Goal: Information Seeking & Learning: Check status

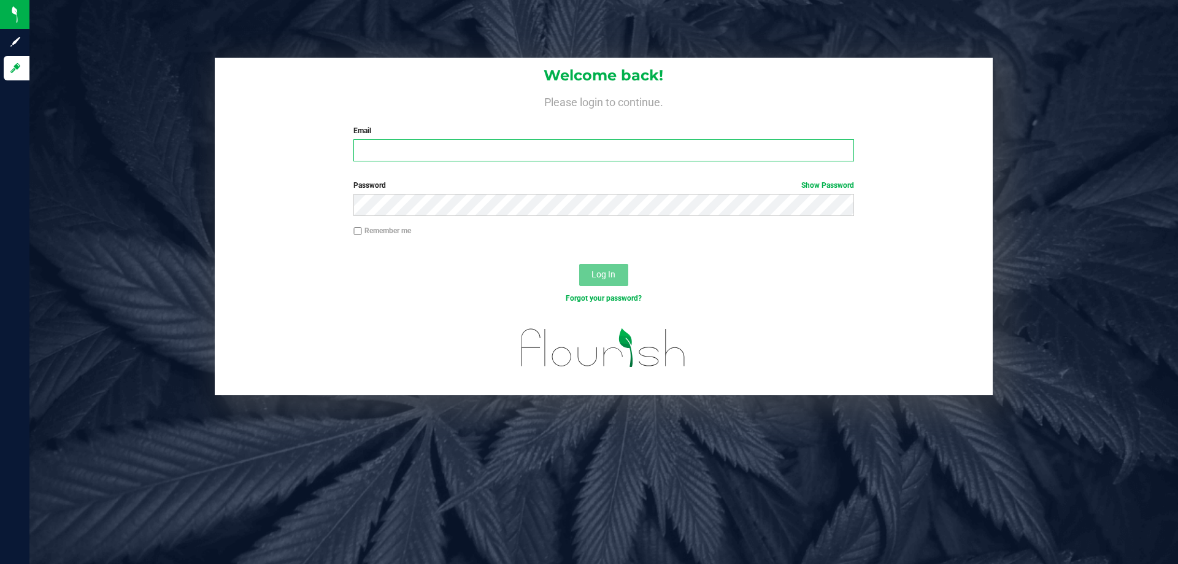
click at [429, 150] on input "Email" at bounding box center [603, 150] width 500 height 22
type input "[EMAIL_ADDRESS][DOMAIN_NAME]"
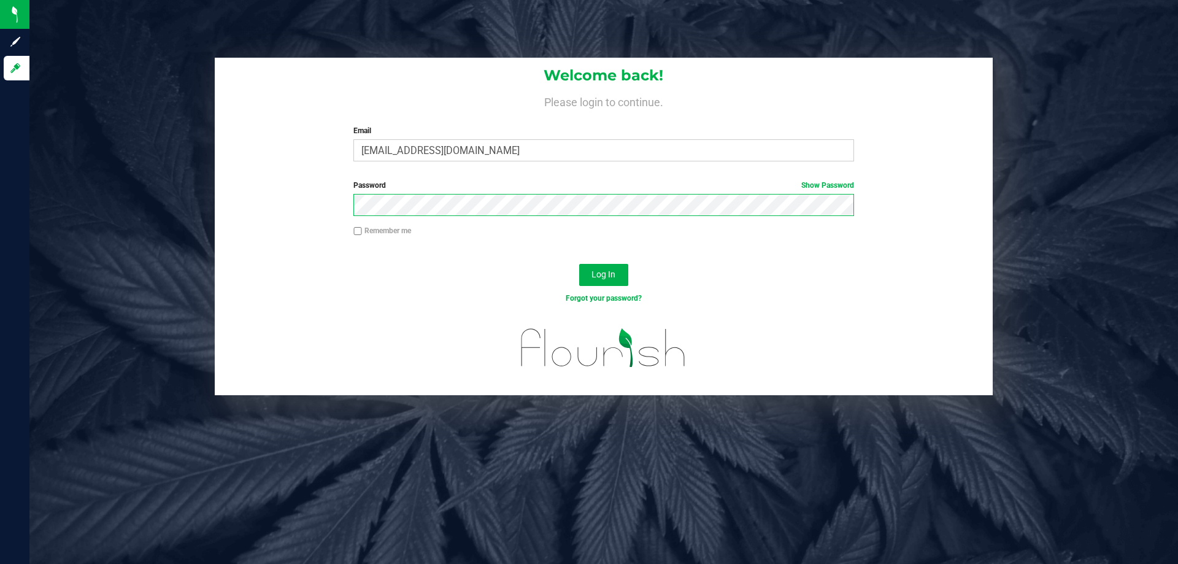
click at [579, 264] on button "Log In" at bounding box center [603, 275] width 49 height 22
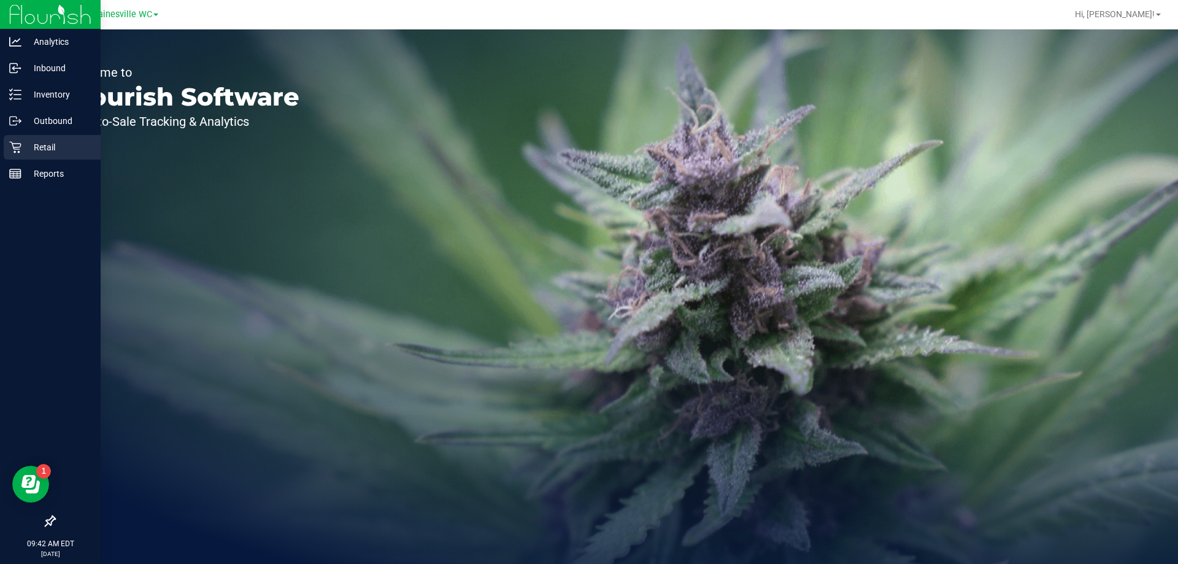
click at [37, 156] on div "Retail" at bounding box center [52, 147] width 97 height 25
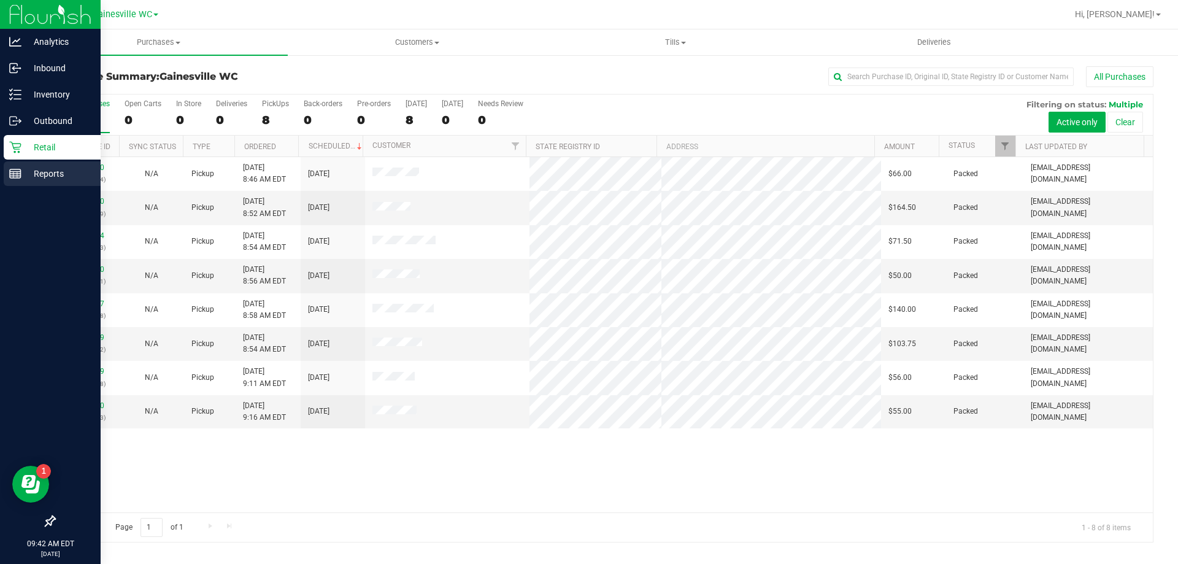
click at [56, 179] on p "Reports" at bounding box center [58, 173] width 74 height 15
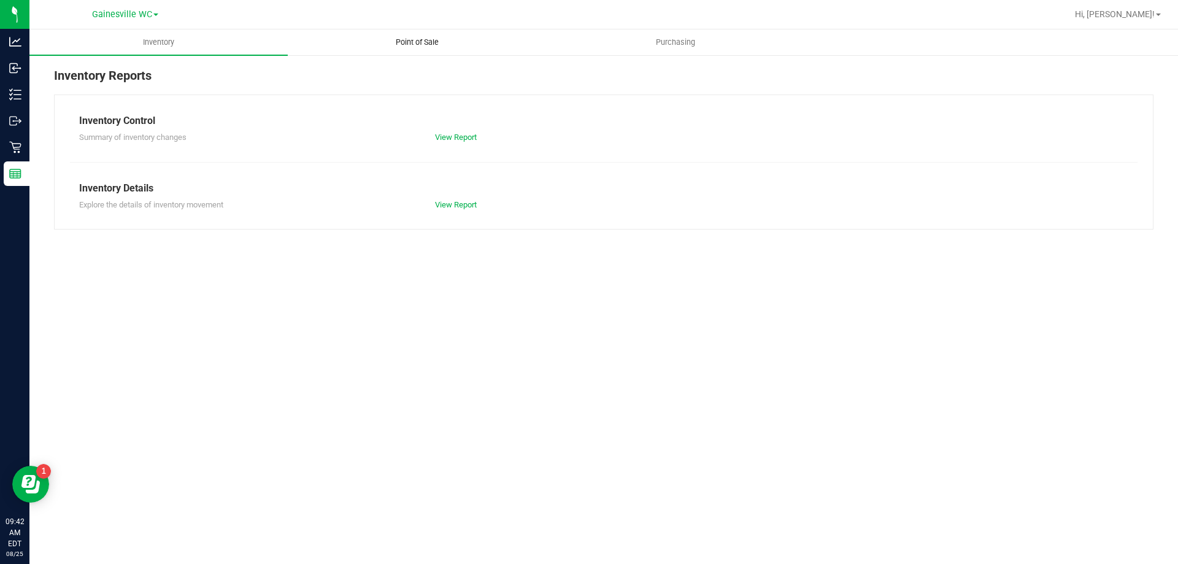
click at [423, 44] on span "Point of Sale" at bounding box center [417, 42] width 76 height 11
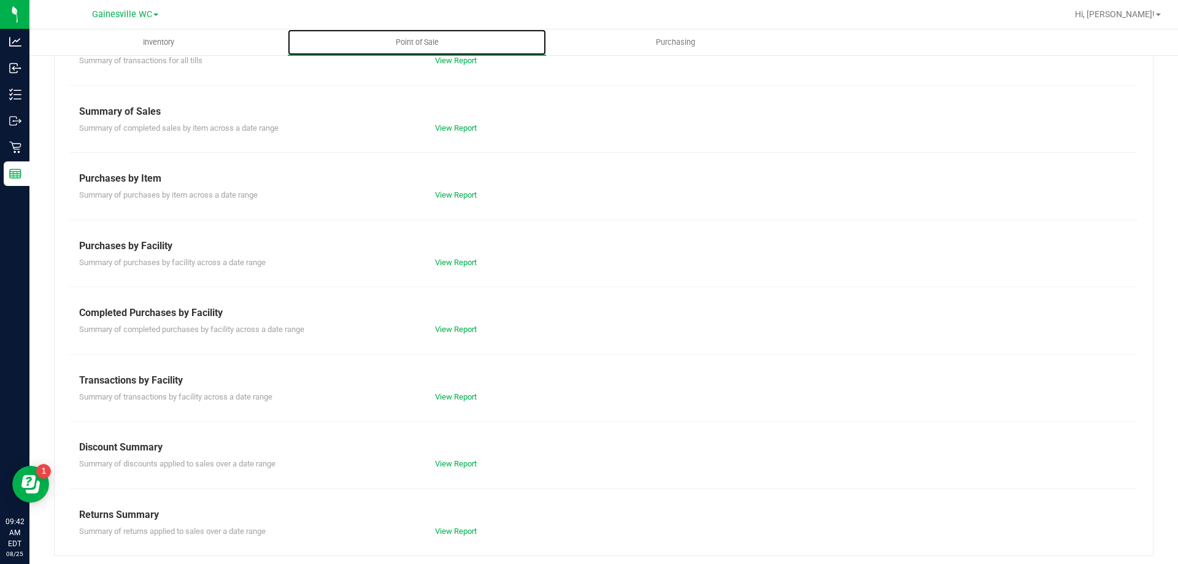
scroll to position [81, 0]
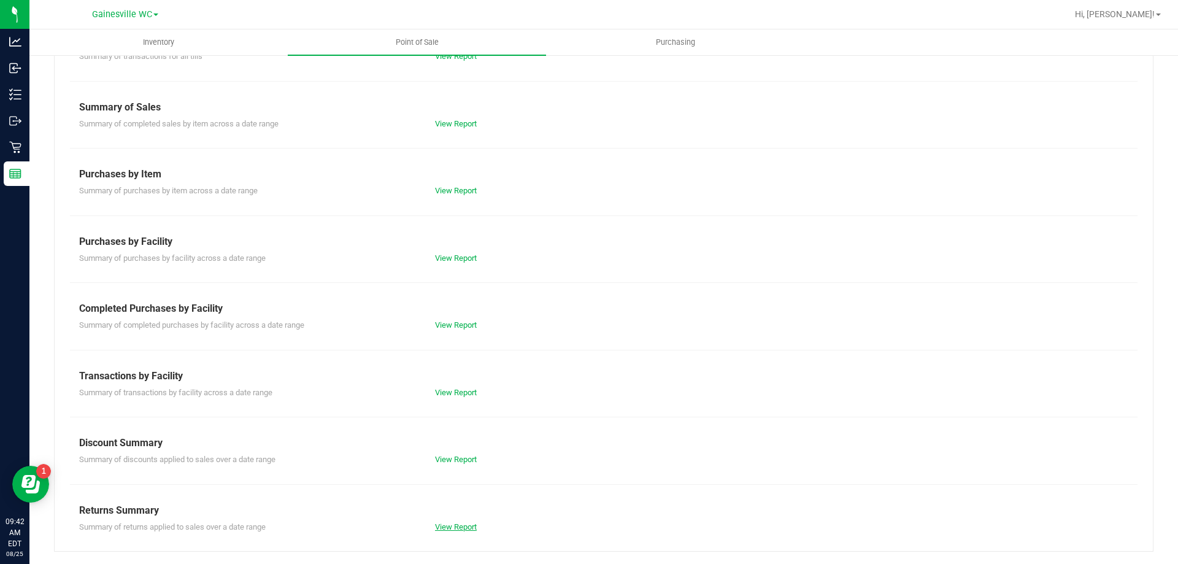
click at [437, 523] on link "View Report" at bounding box center [456, 526] width 42 height 9
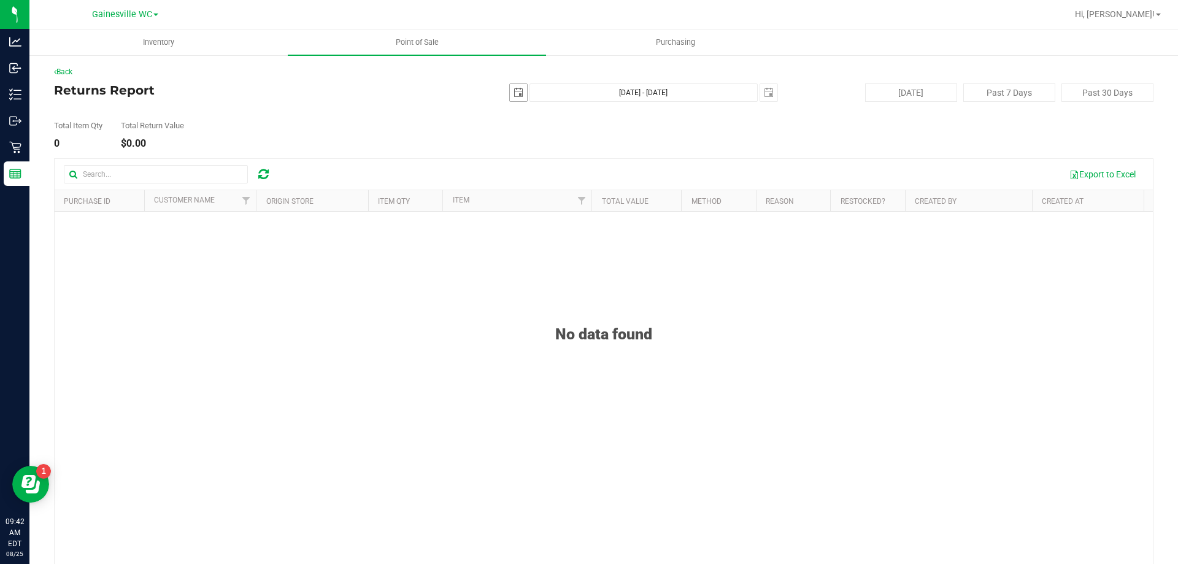
click at [516, 95] on span "select" at bounding box center [518, 93] width 10 height 10
click at [604, 220] on link "22" at bounding box center [603, 217] width 18 height 19
type input "[DATE]"
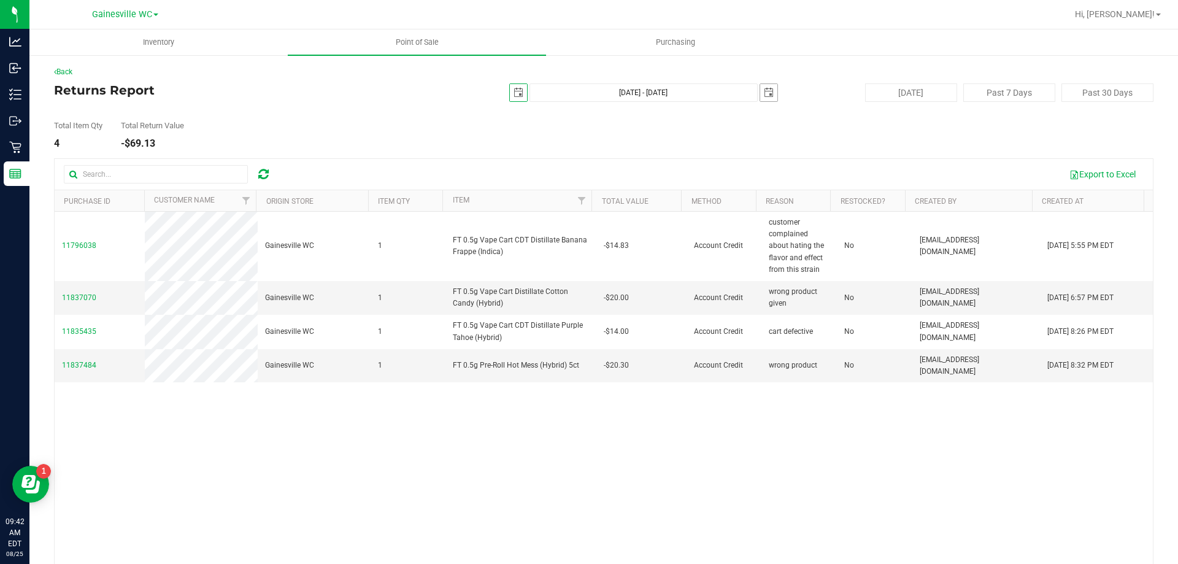
click at [768, 93] on span "select" at bounding box center [768, 92] width 17 height 17
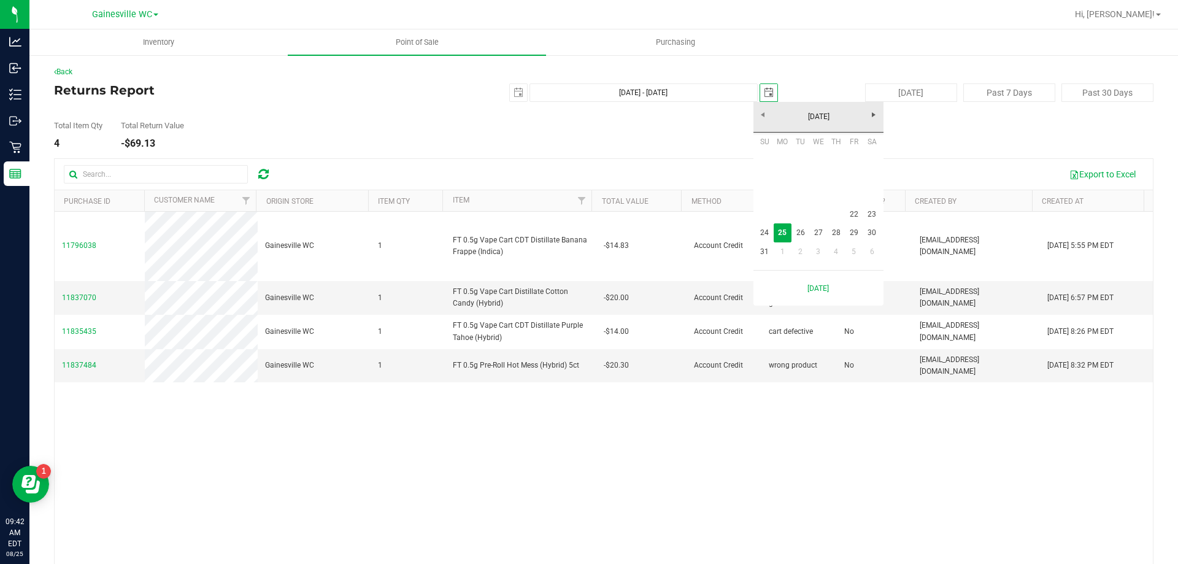
scroll to position [0, 31]
click at [764, 232] on link "24" at bounding box center [765, 232] width 18 height 19
type input "[DATE] - [DATE]"
type input "[DATE]"
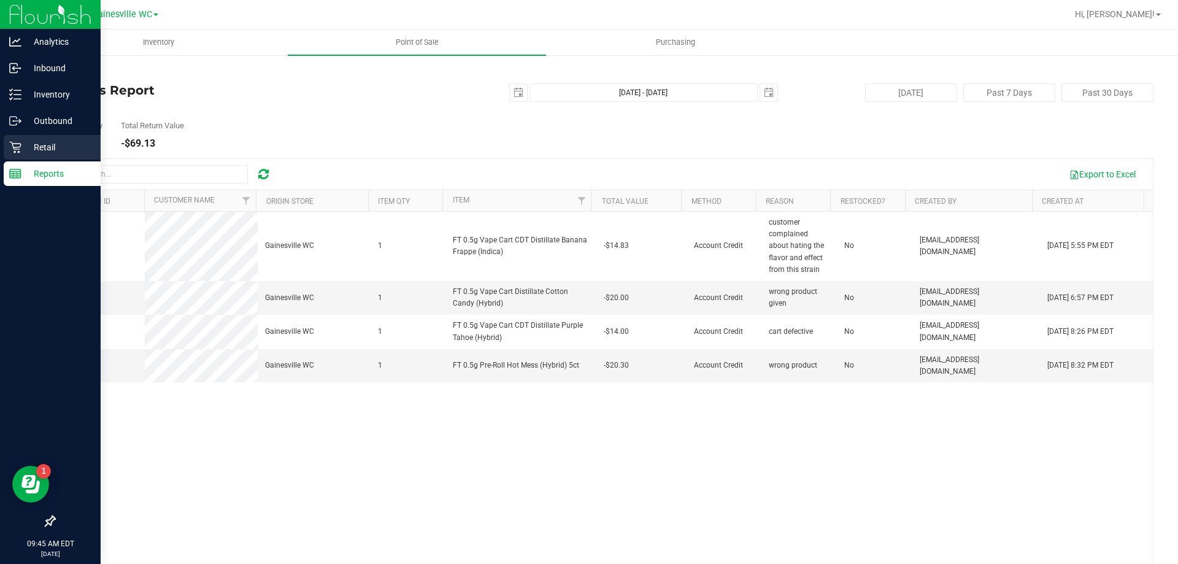
click at [57, 145] on p "Retail" at bounding box center [58, 147] width 74 height 15
